Goal: Obtain resource: Download file/media

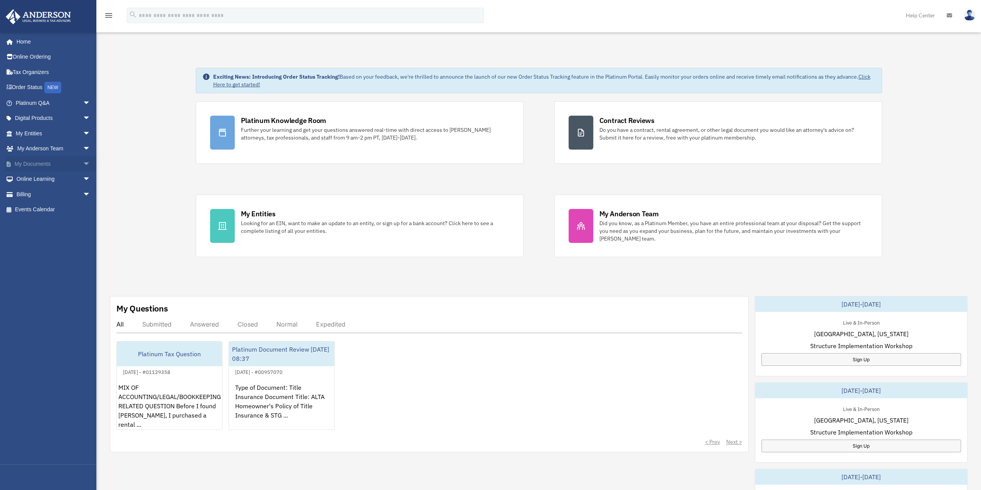
click at [83, 165] on span "arrow_drop_down" at bounding box center [90, 164] width 15 height 16
click at [31, 181] on link "Box" at bounding box center [56, 179] width 91 height 15
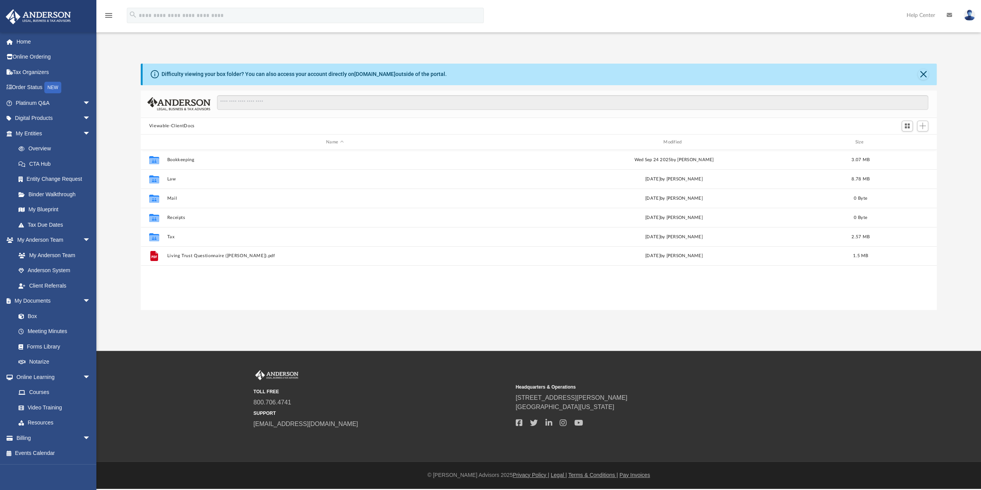
scroll to position [169, 790]
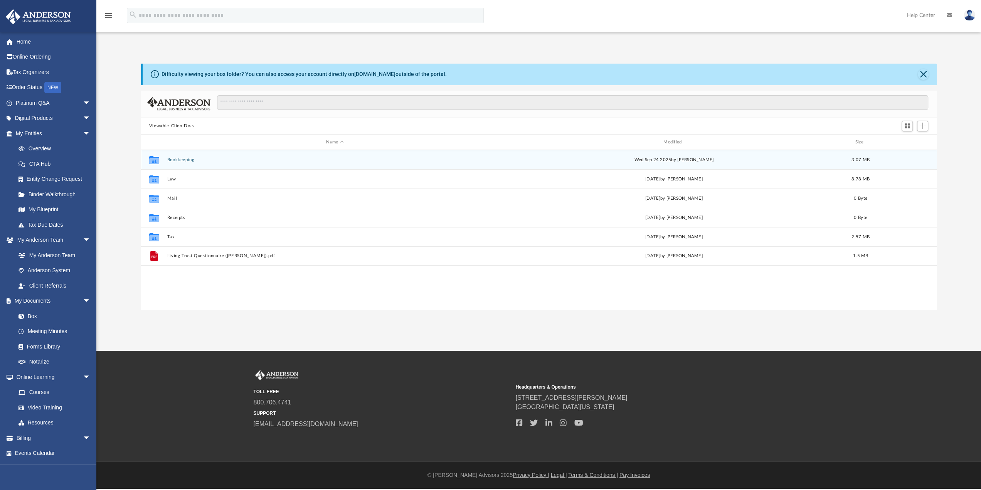
click at [179, 158] on button "Bookkeeping" at bounding box center [335, 159] width 336 height 5
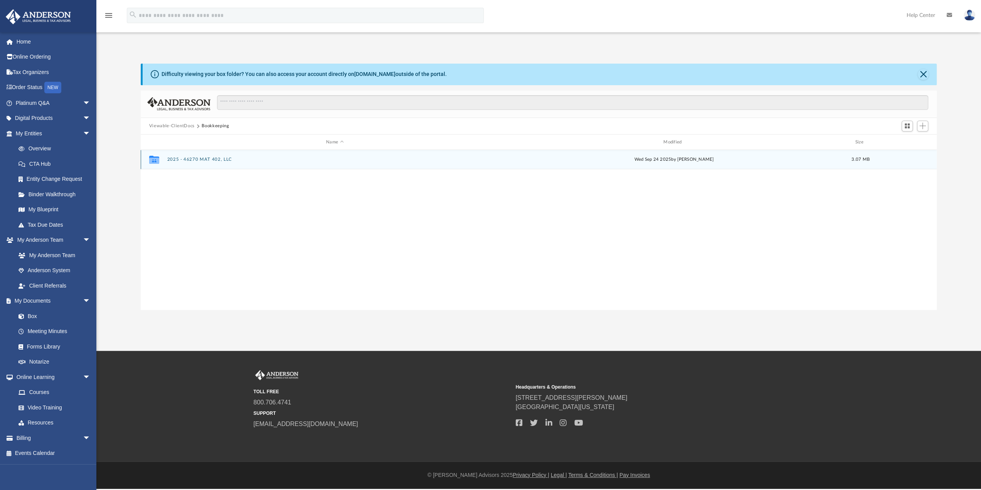
click at [205, 161] on button "2025 - 46270 MAT 402, LLC" at bounding box center [335, 159] width 336 height 5
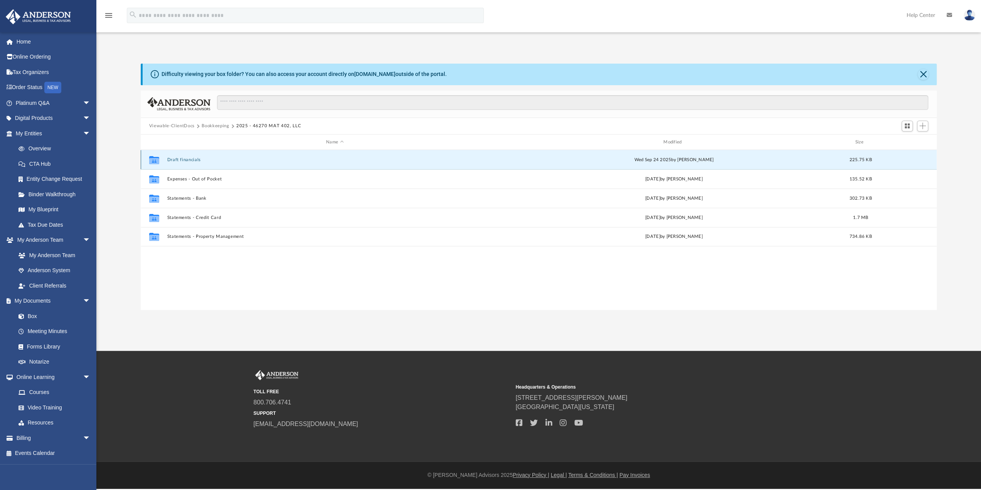
click at [188, 160] on button "Draft financials" at bounding box center [335, 159] width 336 height 5
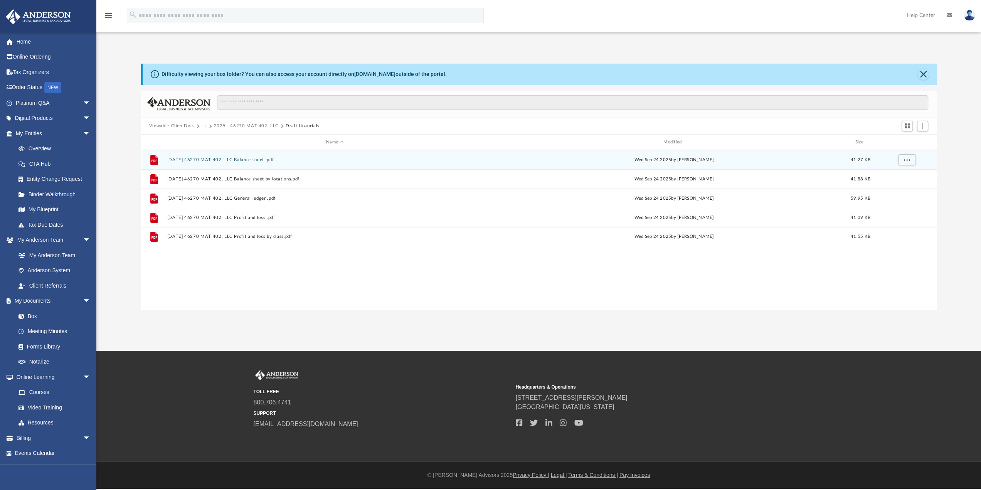
click at [226, 161] on button "[DATE] 46270 MAT 402, LLC Balance sheet .pdf" at bounding box center [335, 159] width 336 height 5
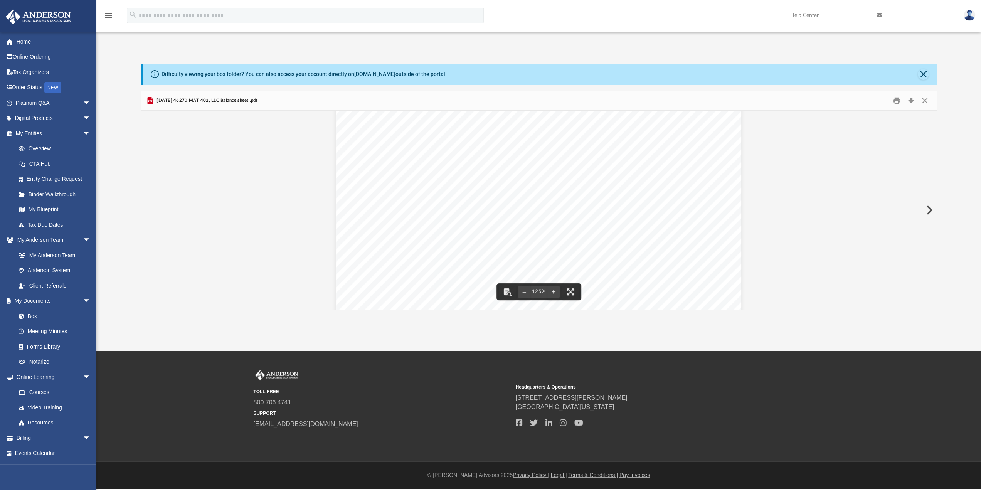
scroll to position [0, 0]
click at [926, 102] on button "Close" at bounding box center [925, 100] width 14 height 12
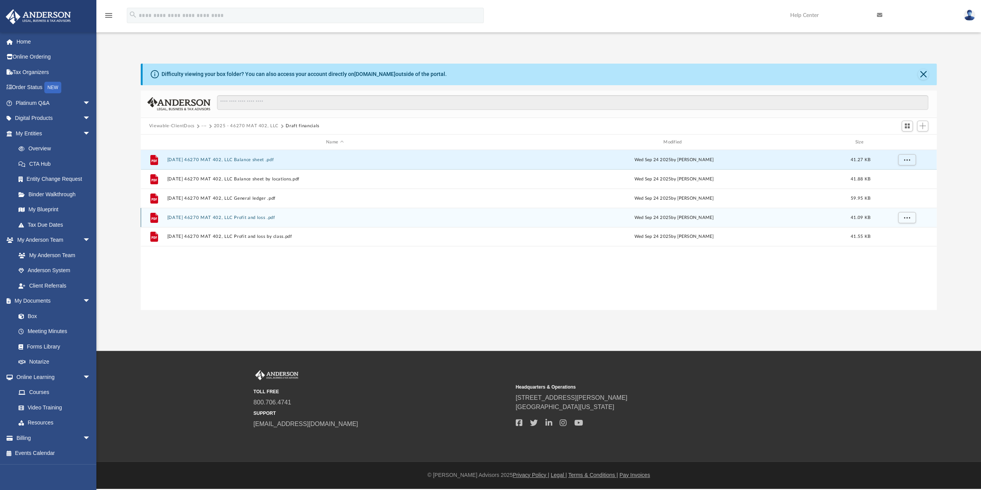
click at [238, 216] on button "[DATE] 46270 MAT 402, LLC Profit and loss .pdf" at bounding box center [335, 217] width 336 height 5
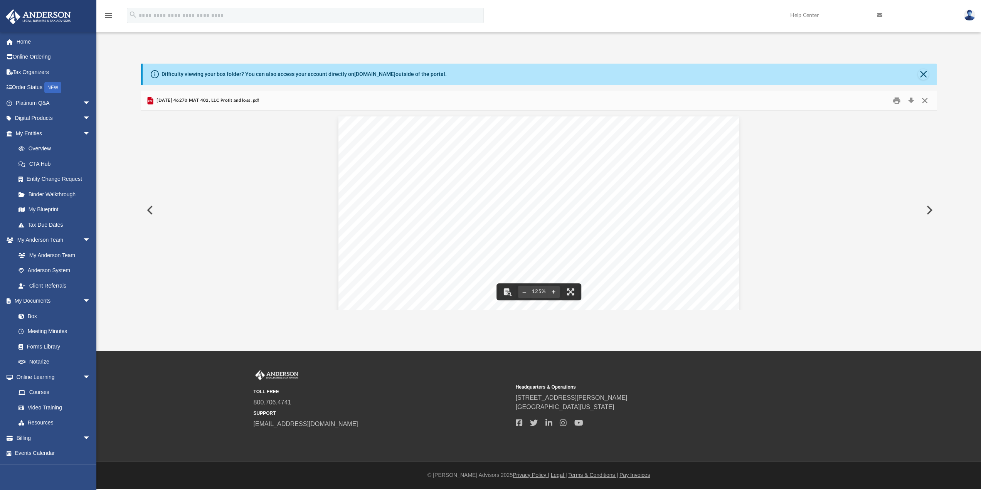
click at [925, 101] on button "Close" at bounding box center [925, 100] width 14 height 12
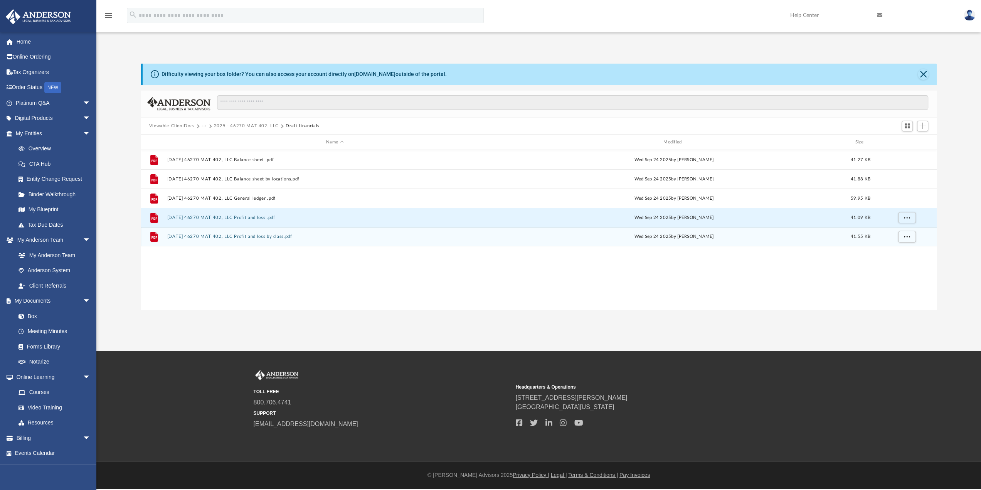
click at [256, 235] on button "[DATE] 46270 MAT 402, LLC Profit and loss by class.pdf" at bounding box center [335, 236] width 336 height 5
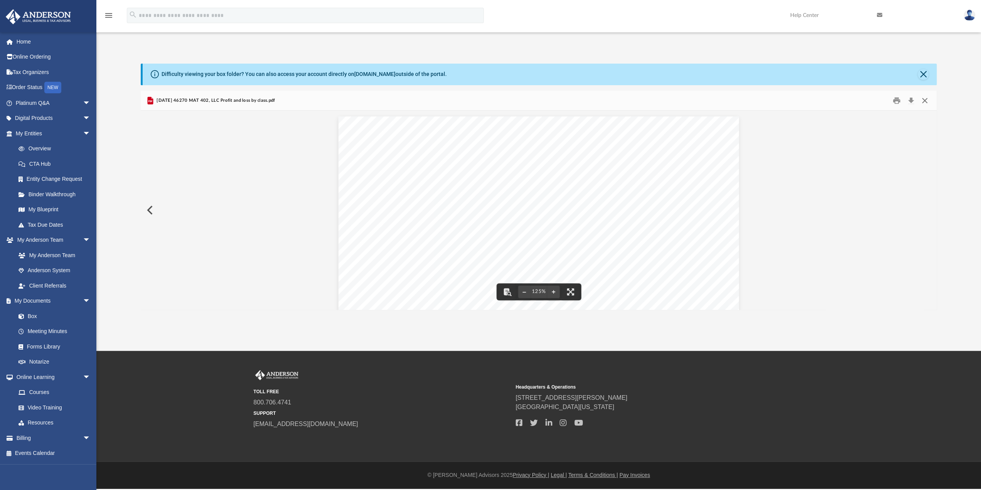
click at [923, 104] on button "Close" at bounding box center [925, 100] width 14 height 12
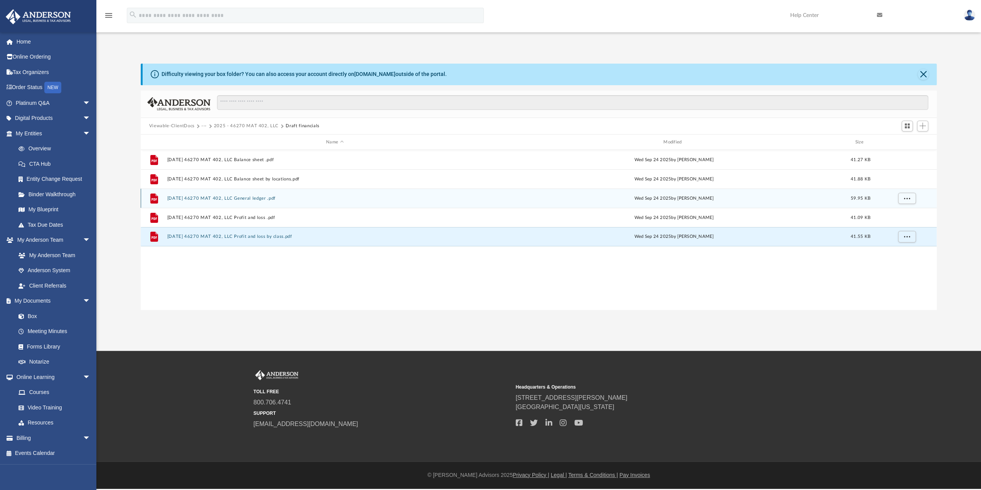
click at [256, 198] on button "[DATE] 46270 MAT 402, LLC General ledger .pdf" at bounding box center [335, 198] width 336 height 5
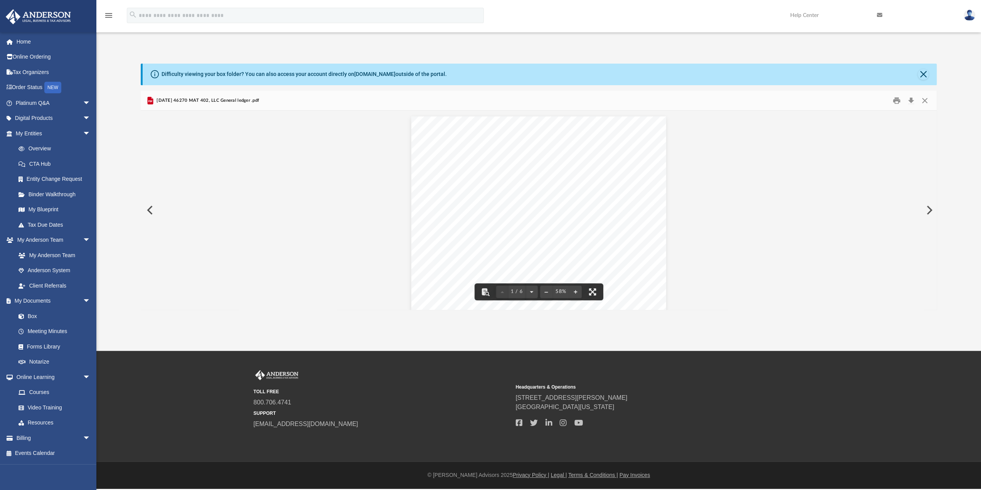
click at [588, 292] on button "File preview" at bounding box center [592, 291] width 17 height 17
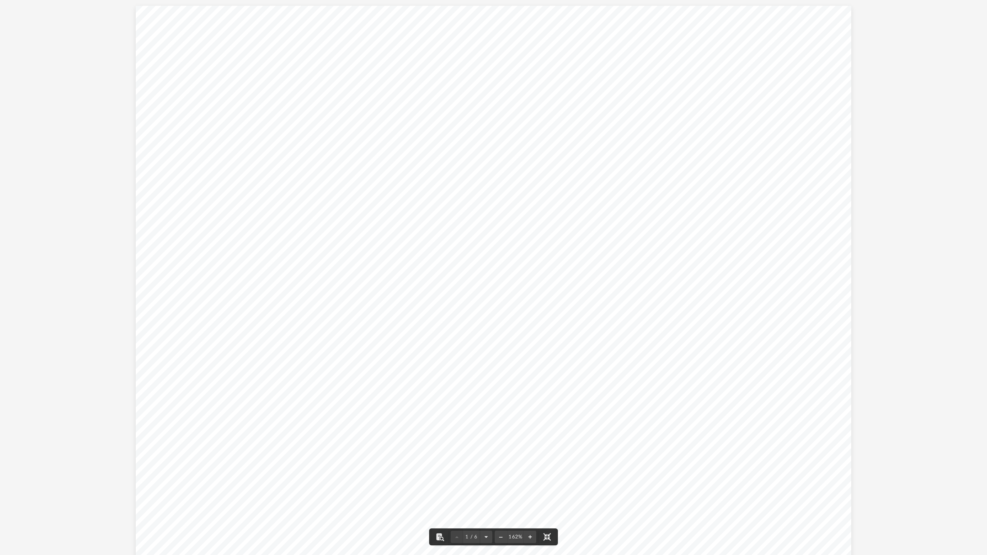
drag, startPoint x: 546, startPoint y: 535, endPoint x: 546, endPoint y: 489, distance: 46.6
click at [546, 489] on button "File preview" at bounding box center [546, 536] width 17 height 17
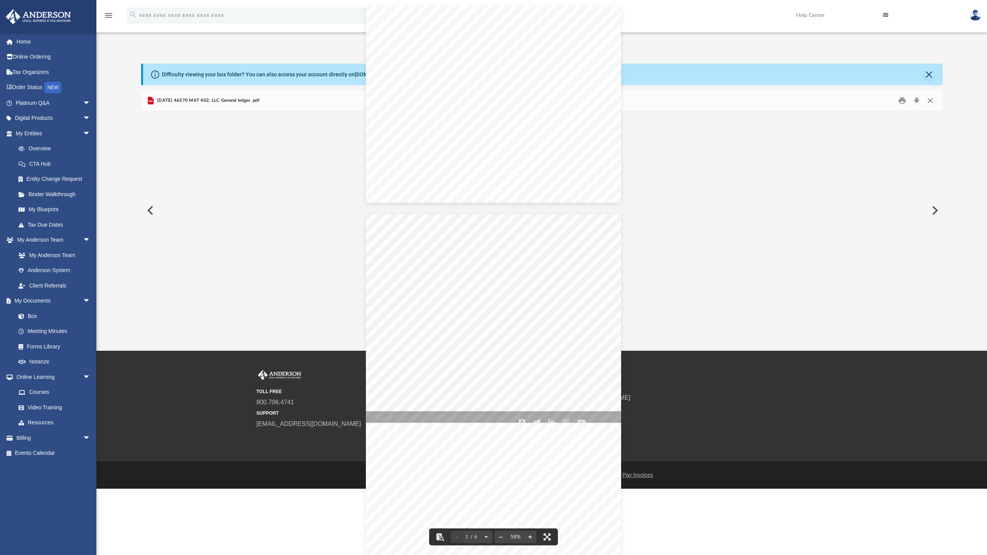
scroll to position [169, 790]
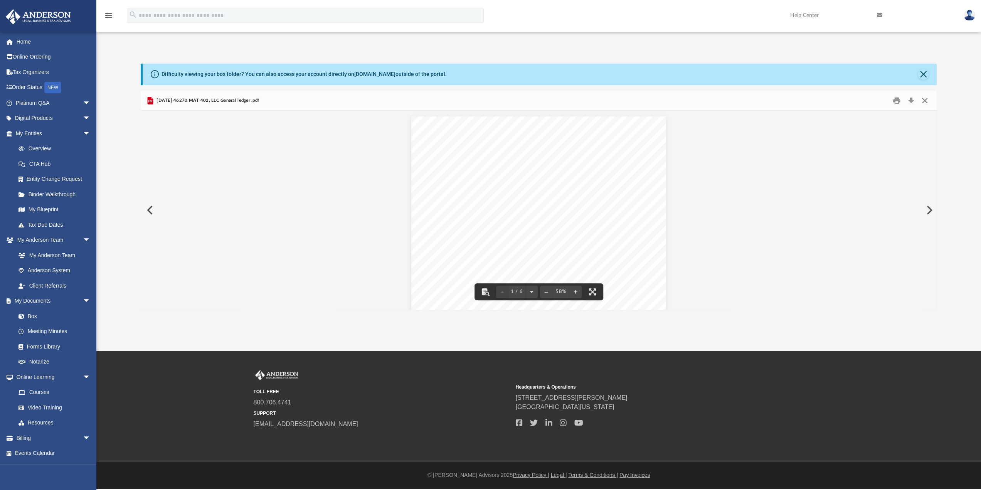
click at [927, 100] on button "Close" at bounding box center [925, 100] width 14 height 12
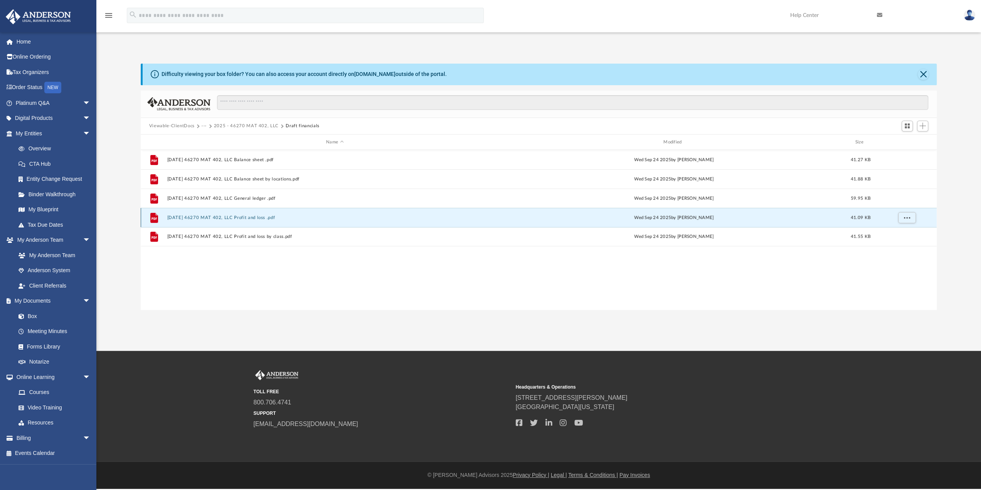
click at [199, 215] on button "[DATE] 46270 MAT 402, LLC Profit and loss .pdf" at bounding box center [335, 217] width 336 height 5
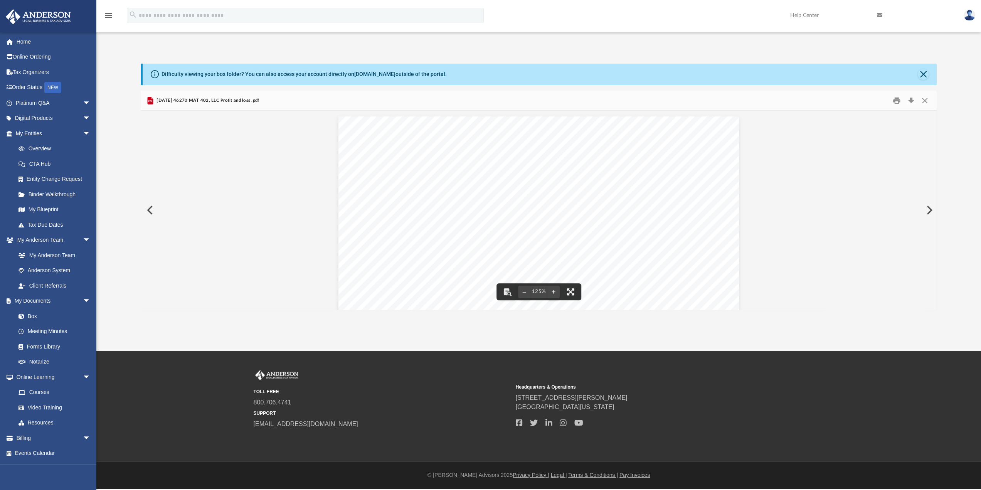
drag, startPoint x: 572, startPoint y: 292, endPoint x: 572, endPoint y: 338, distance: 46.6
click at [572, 292] on button "File preview" at bounding box center [570, 291] width 17 height 17
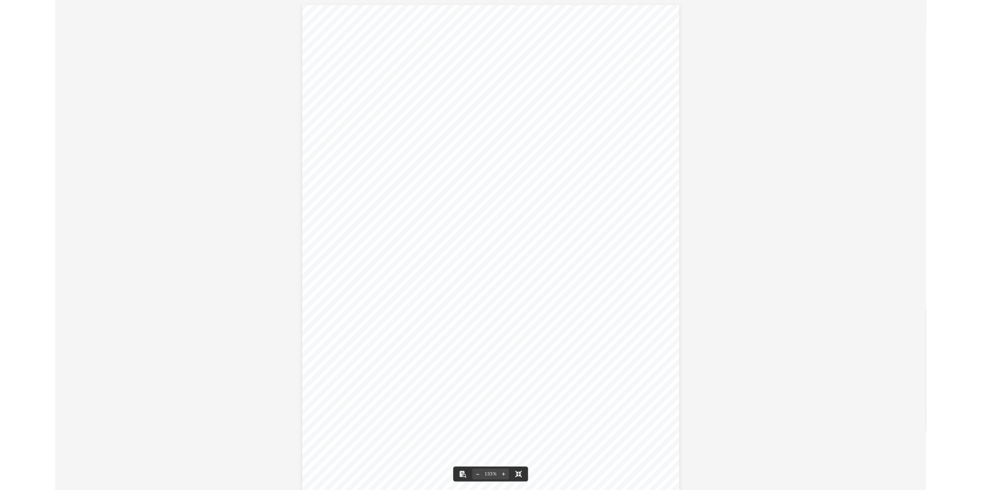
scroll to position [0, 0]
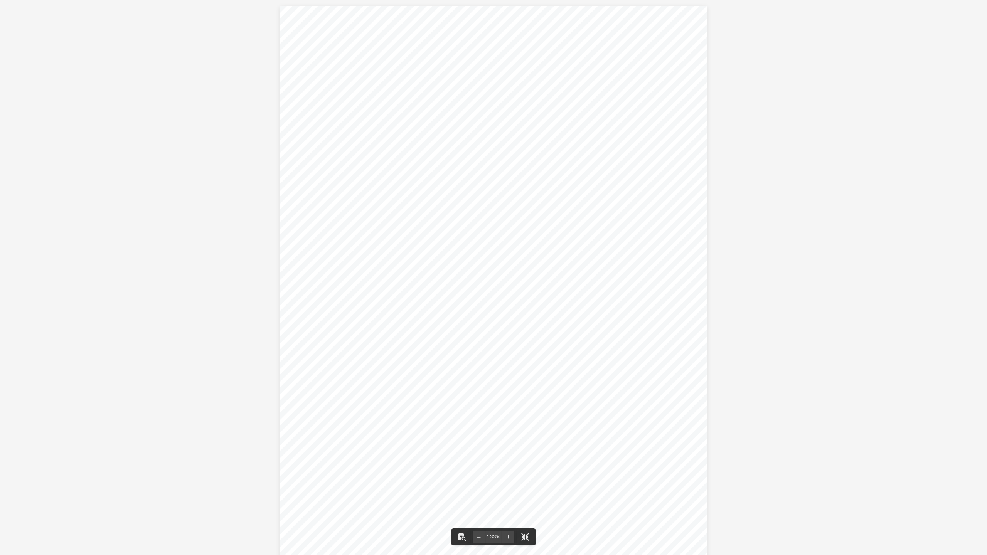
drag, startPoint x: 743, startPoint y: 11, endPoint x: 640, endPoint y: 133, distance: 159.7
click at [682, 73] on div "AFHG, LLC Profit and Loss [DATE] - [DATE] Cash Basis [DATE] 04:48 PM GMT-05:00 …" at bounding box center [493, 282] width 987 height 565
click at [522, 489] on button "File preview" at bounding box center [524, 536] width 17 height 17
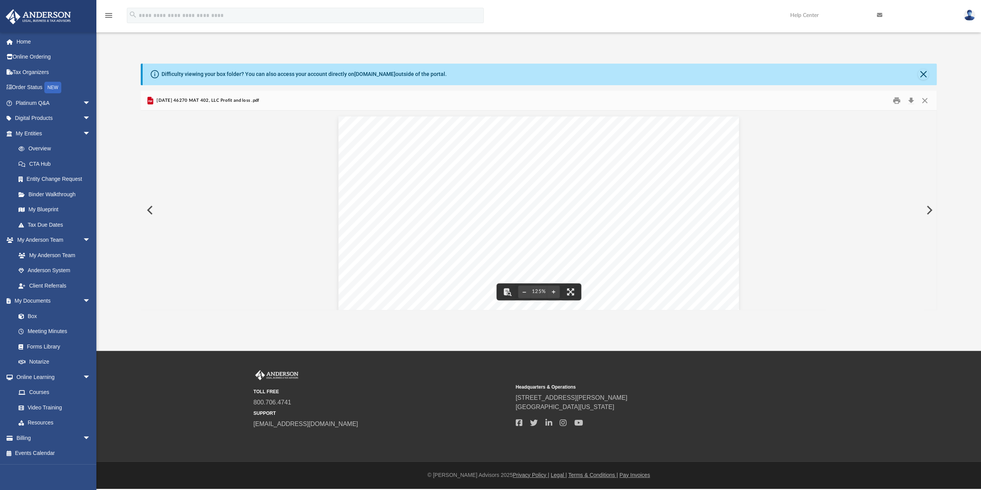
drag, startPoint x: 508, startPoint y: 143, endPoint x: 570, endPoint y: 143, distance: 62.1
click at [570, 143] on div "AFHG, LLC Profit and Loss [DATE] - [DATE] Cash Basis [DATE] 04:48 PM GMT-05:00 …" at bounding box center [538, 375] width 401 height 518
click at [927, 98] on button "Close" at bounding box center [925, 100] width 14 height 12
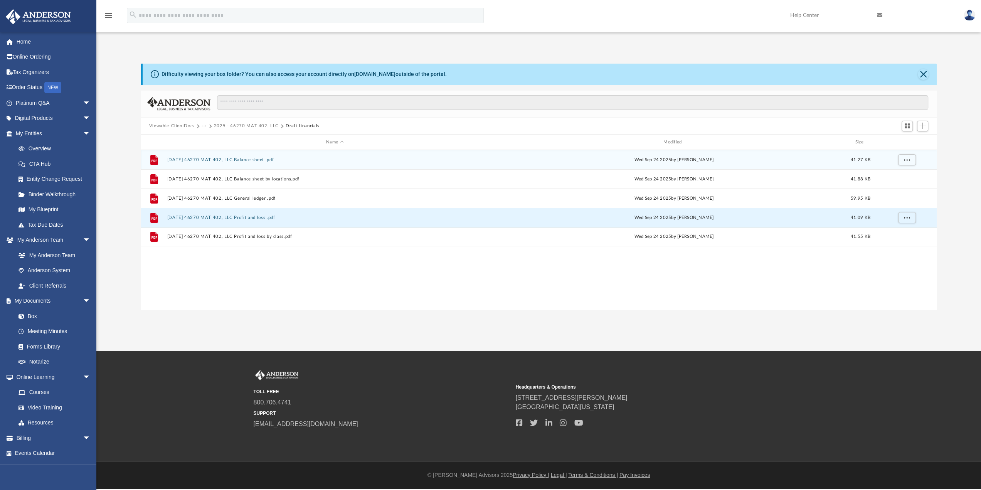
click at [238, 157] on button "[DATE] 46270 MAT 402, LLC Balance sheet .pdf" at bounding box center [335, 159] width 336 height 5
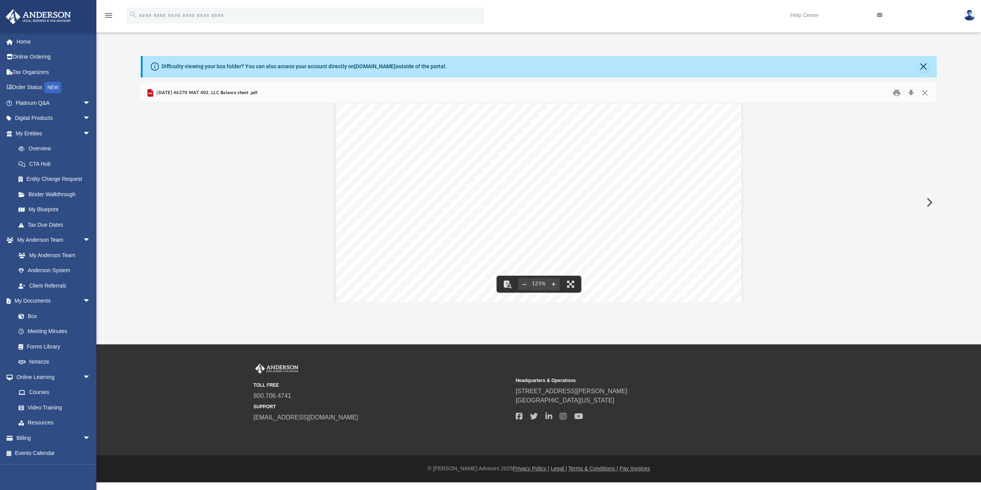
scroll to position [221, 0]
click at [925, 93] on button "Close" at bounding box center [925, 93] width 14 height 12
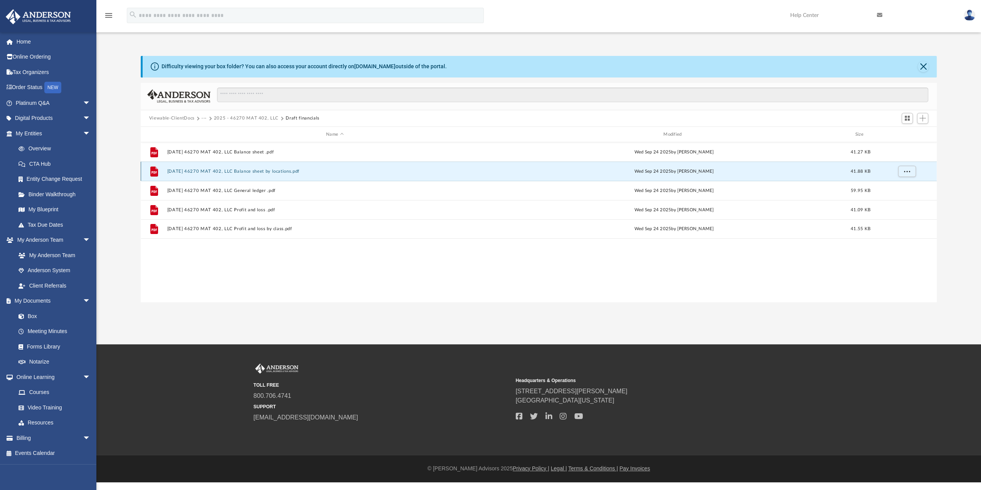
click at [210, 170] on button "[DATE] 46270 MAT 402, LLC Balance sheet by locations.pdf" at bounding box center [335, 171] width 336 height 5
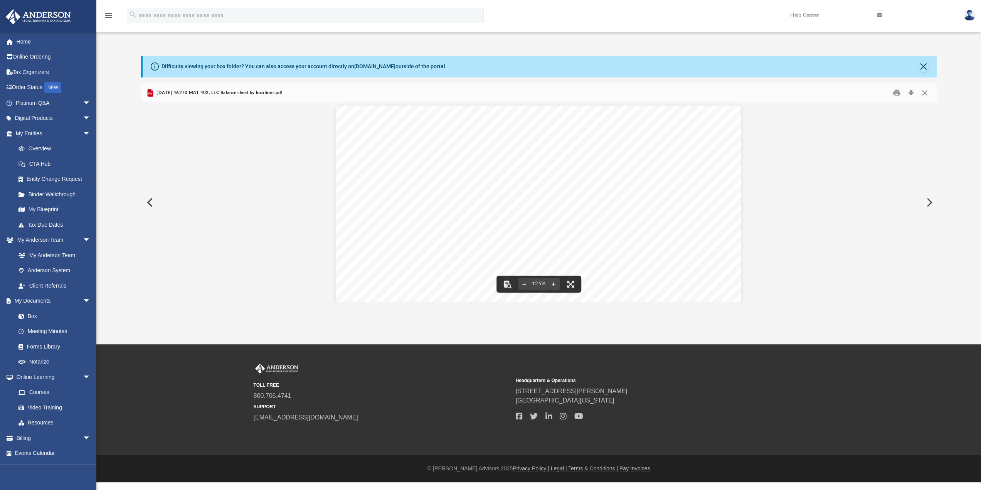
scroll to position [0, 0]
click at [923, 94] on button "Close" at bounding box center [925, 93] width 14 height 12
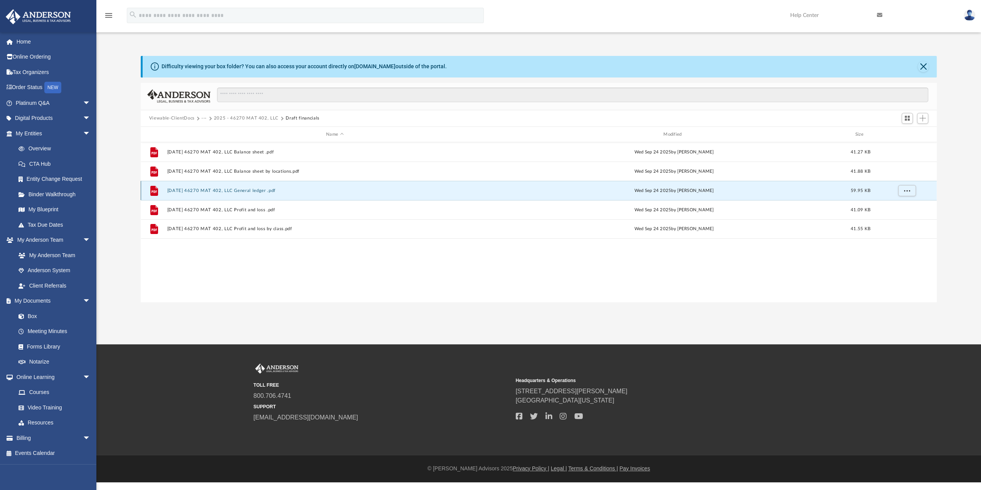
click at [205, 192] on button "[DATE] 46270 MAT 402, LLC General ledger .pdf" at bounding box center [335, 190] width 336 height 5
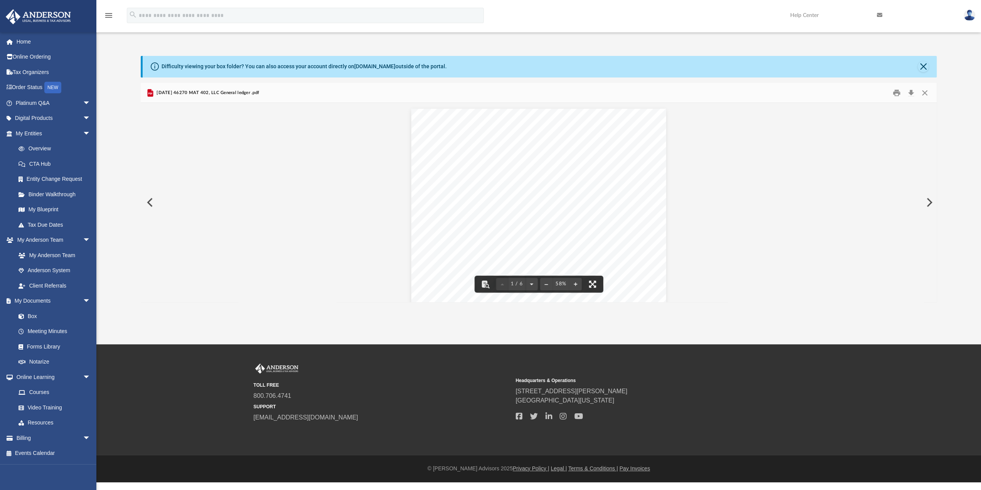
click at [589, 284] on button "File preview" at bounding box center [592, 284] width 17 height 17
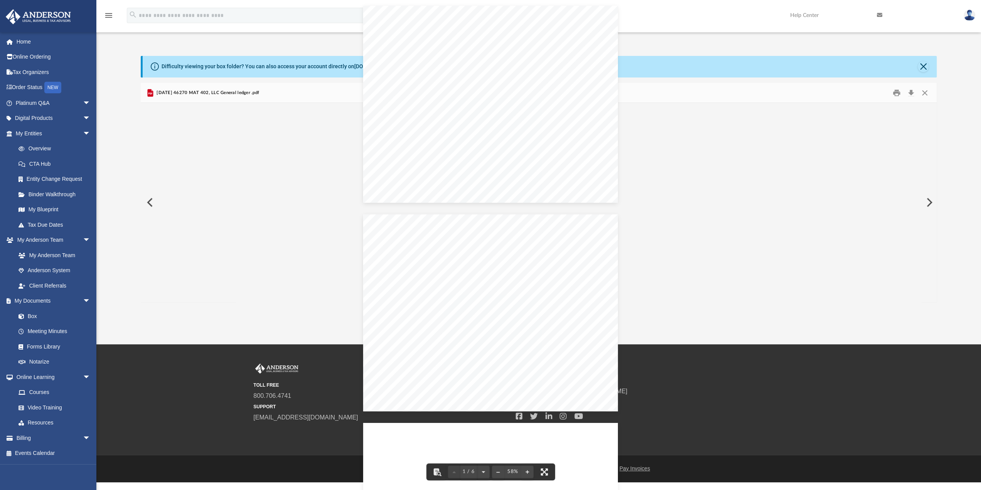
scroll to position [169, 795]
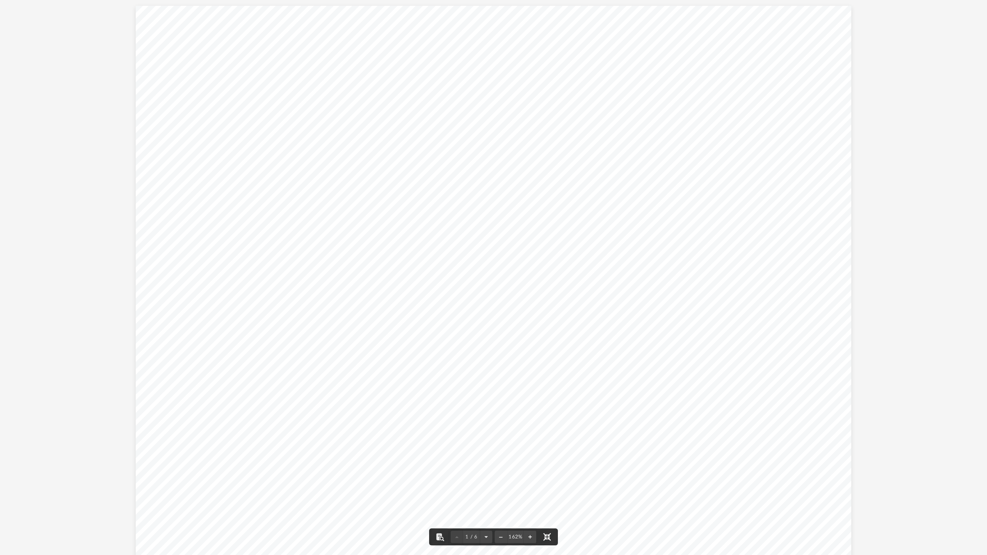
click at [546, 489] on button "File preview" at bounding box center [546, 536] width 17 height 17
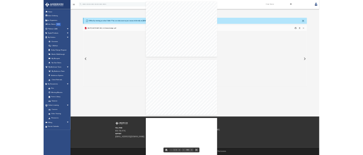
scroll to position [169, 790]
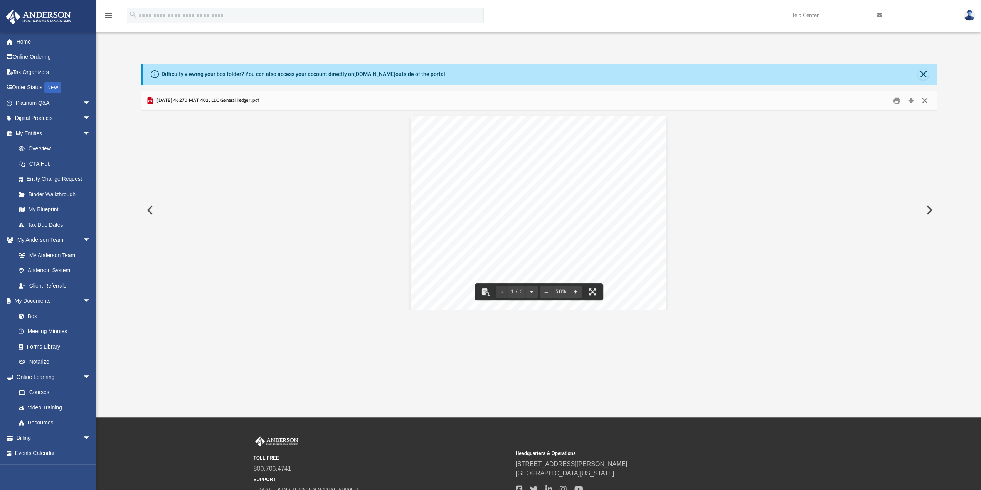
click at [925, 97] on button "Close" at bounding box center [925, 100] width 14 height 12
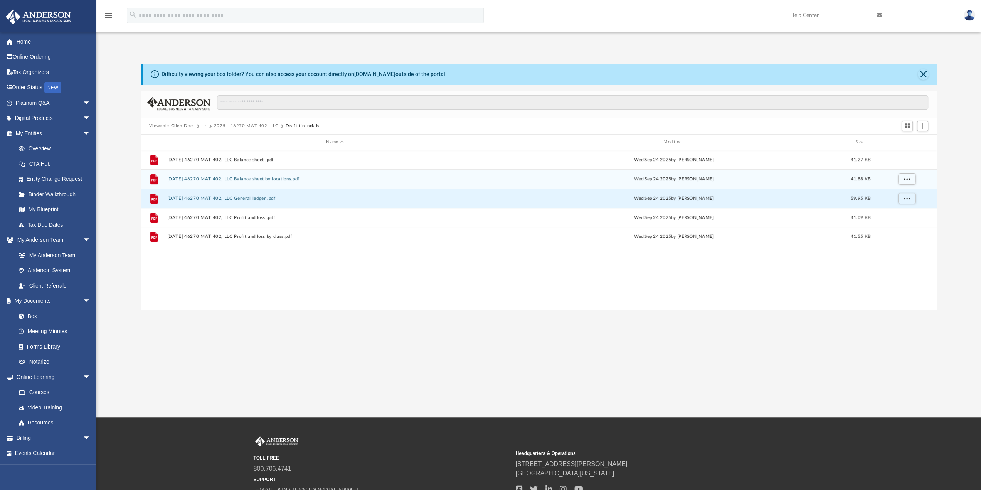
click at [215, 180] on button "[DATE] 46270 MAT 402, LLC Balance sheet by locations.pdf" at bounding box center [335, 179] width 336 height 5
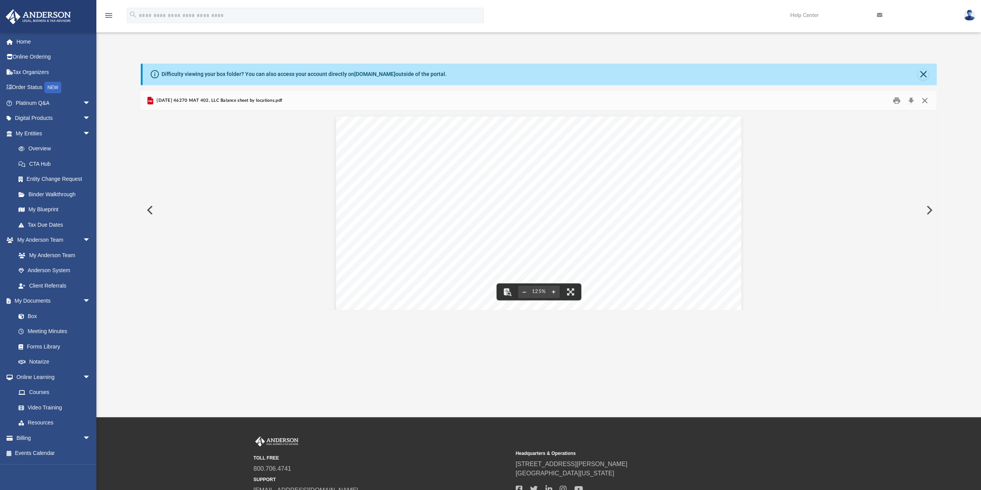
click at [925, 98] on button "Close" at bounding box center [925, 100] width 14 height 12
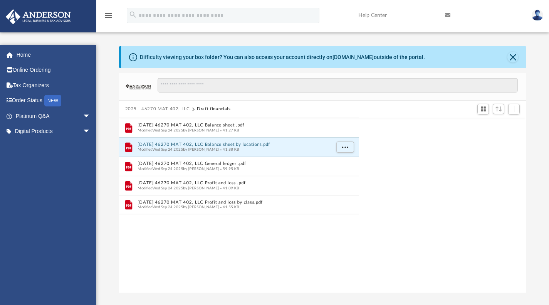
scroll to position [169, 402]
